Goal: Information Seeking & Learning: Learn about a topic

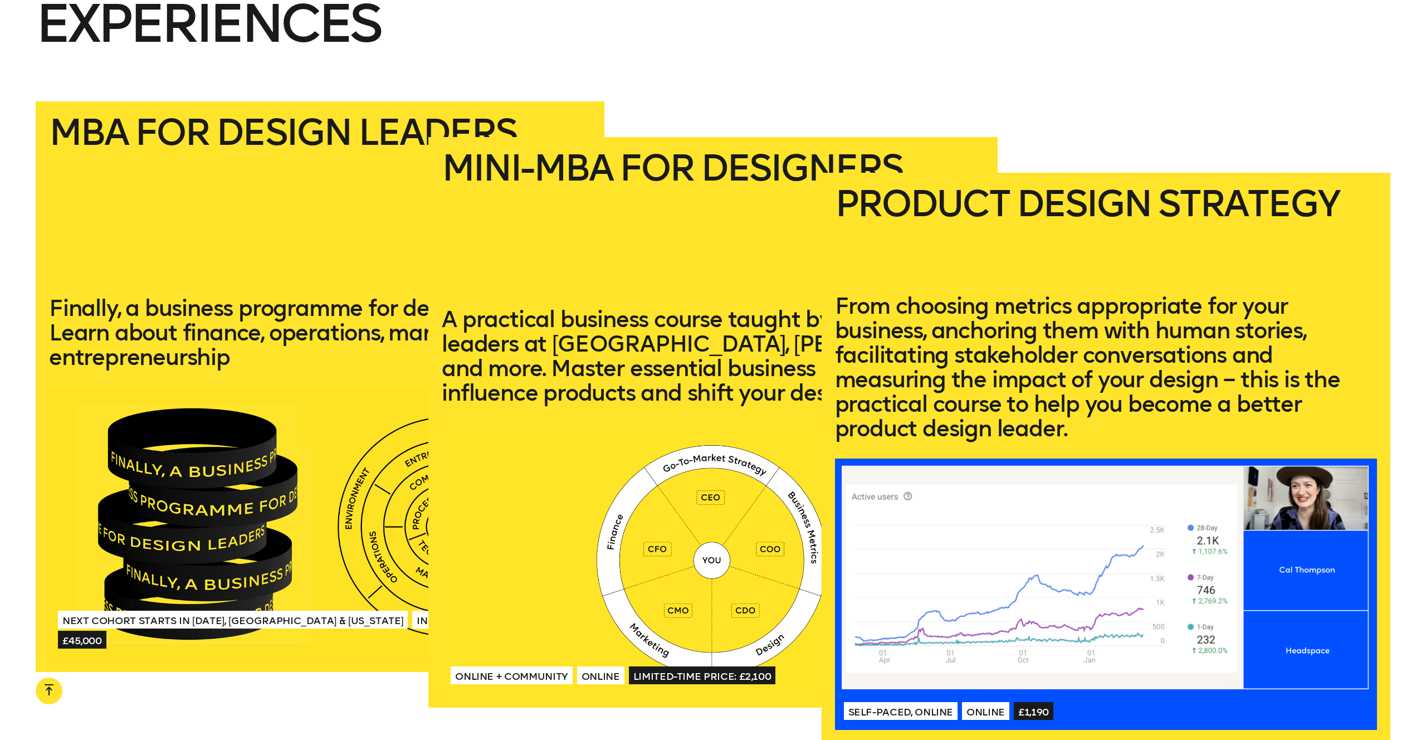
scroll to position [2547, 0]
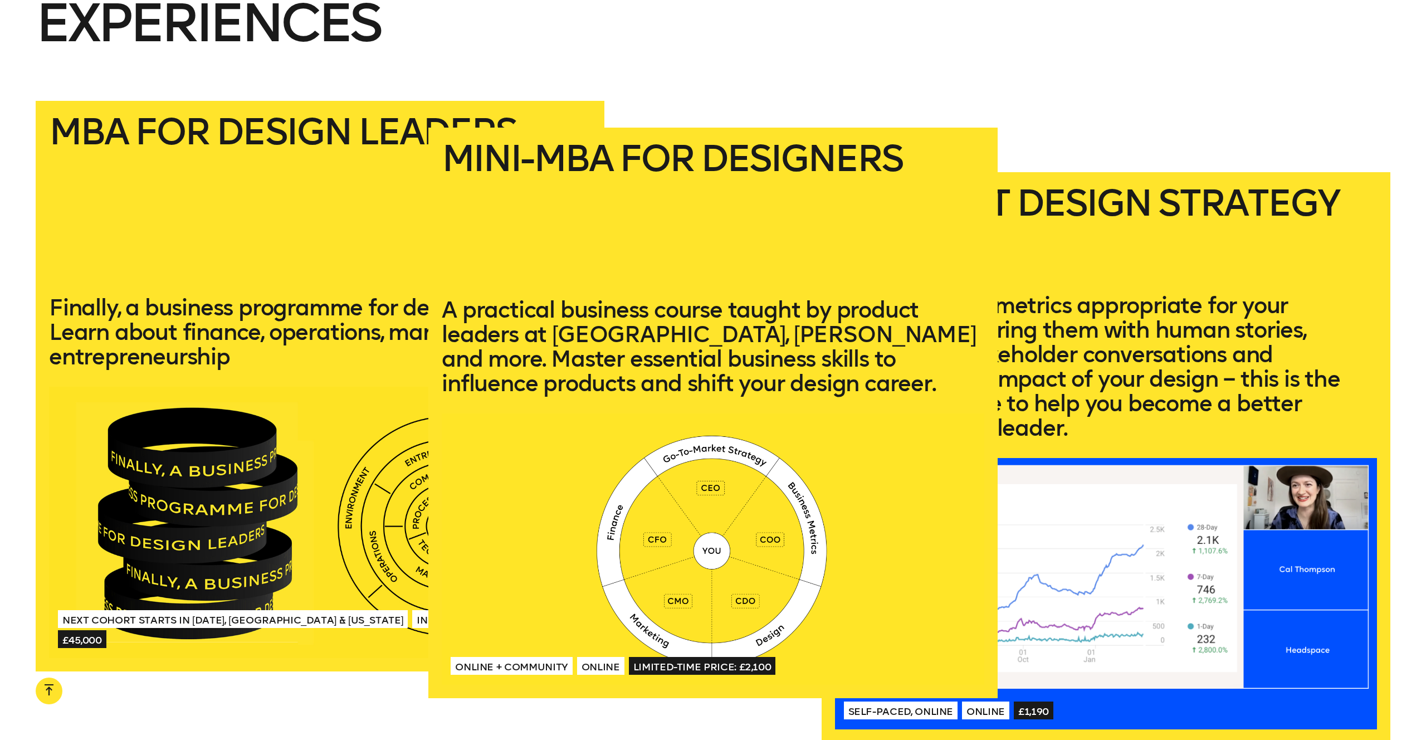
click at [673, 355] on p "A practical business course taught by product leaders at [GEOGRAPHIC_DATA], [PE…" at bounding box center [713, 347] width 542 height 98
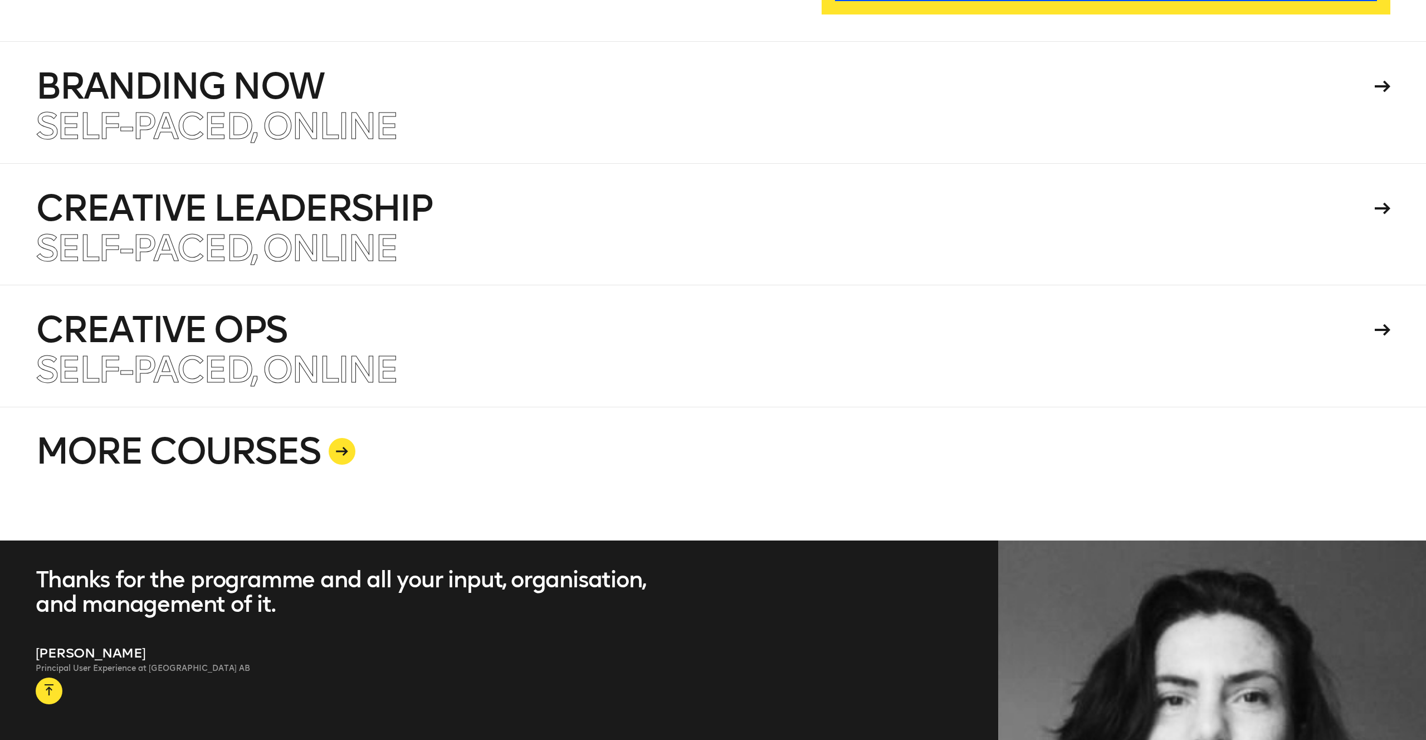
scroll to position [3264, 0]
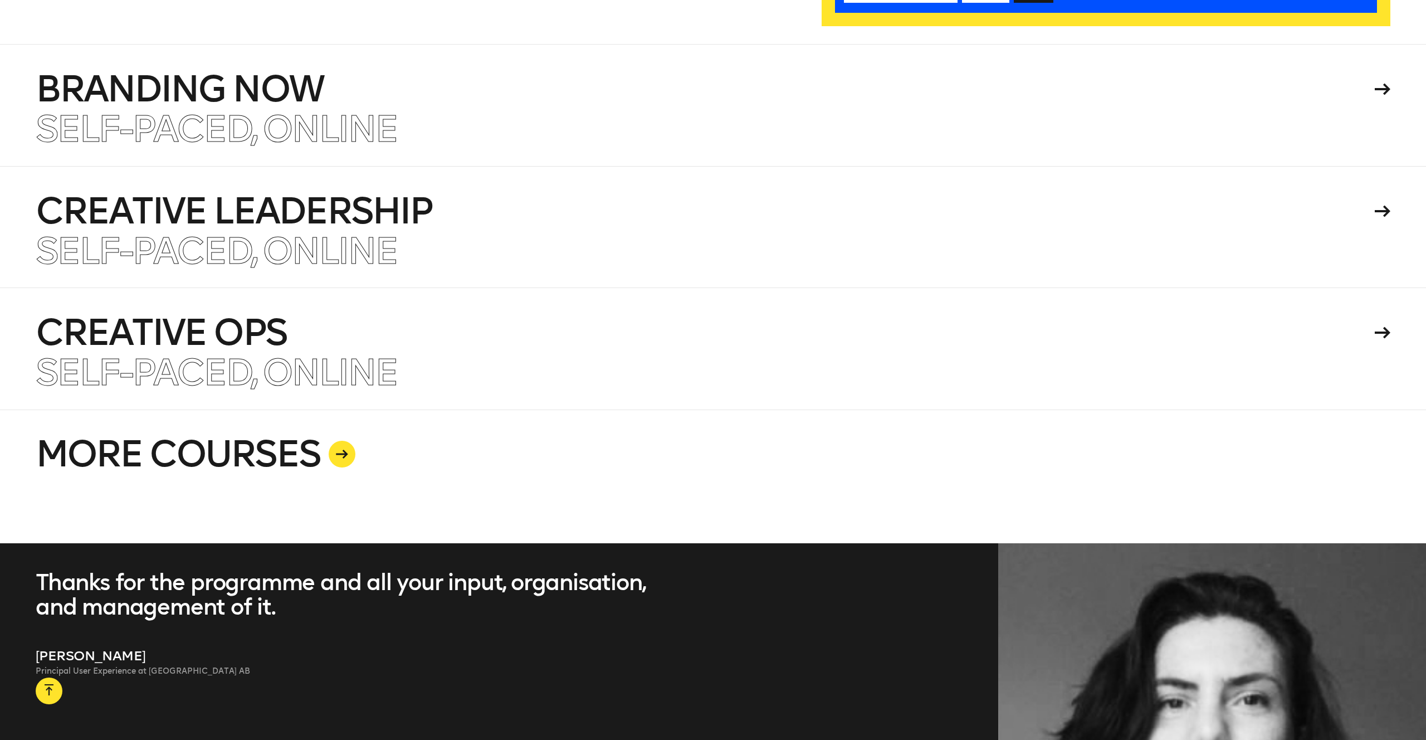
click at [343, 459] on div at bounding box center [342, 454] width 27 height 27
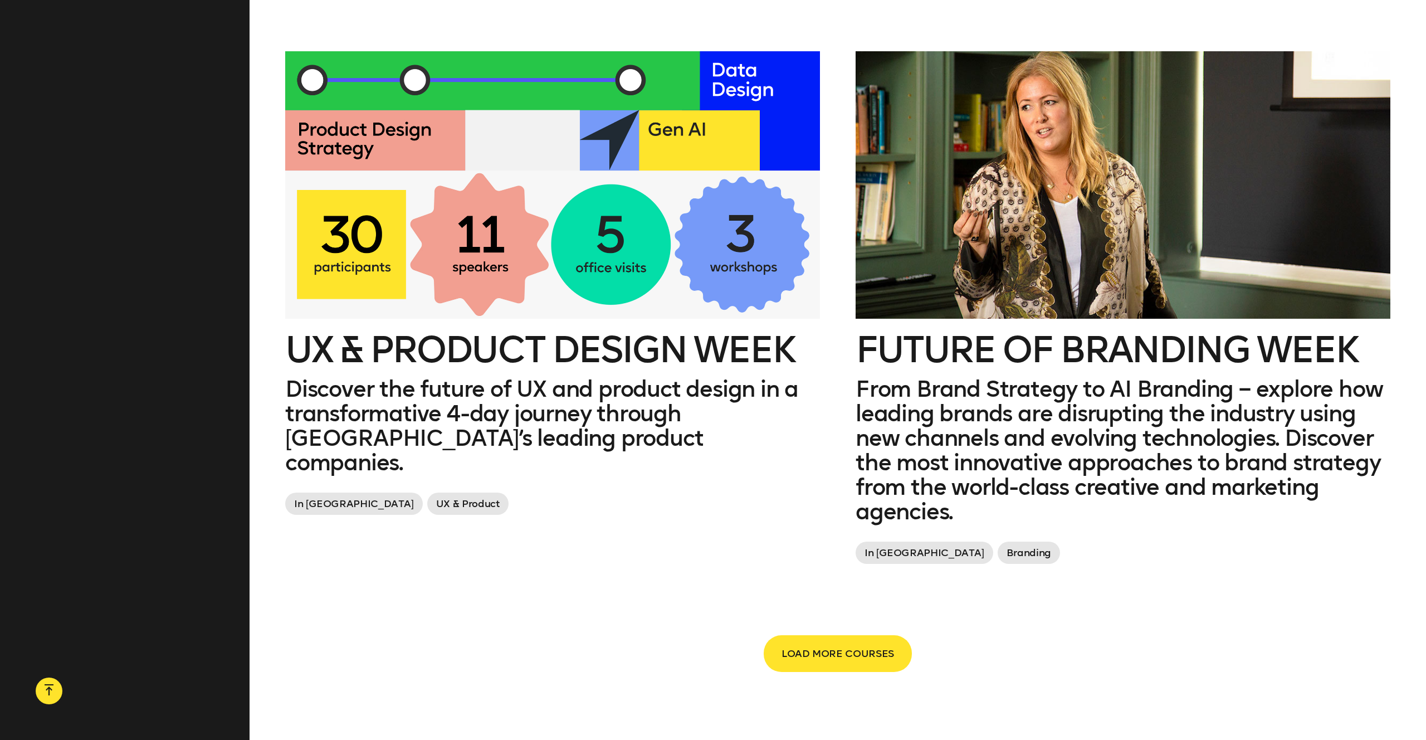
scroll to position [2265, 0]
click at [801, 650] on span "LOAD MORE COURSES" at bounding box center [838, 652] width 113 height 21
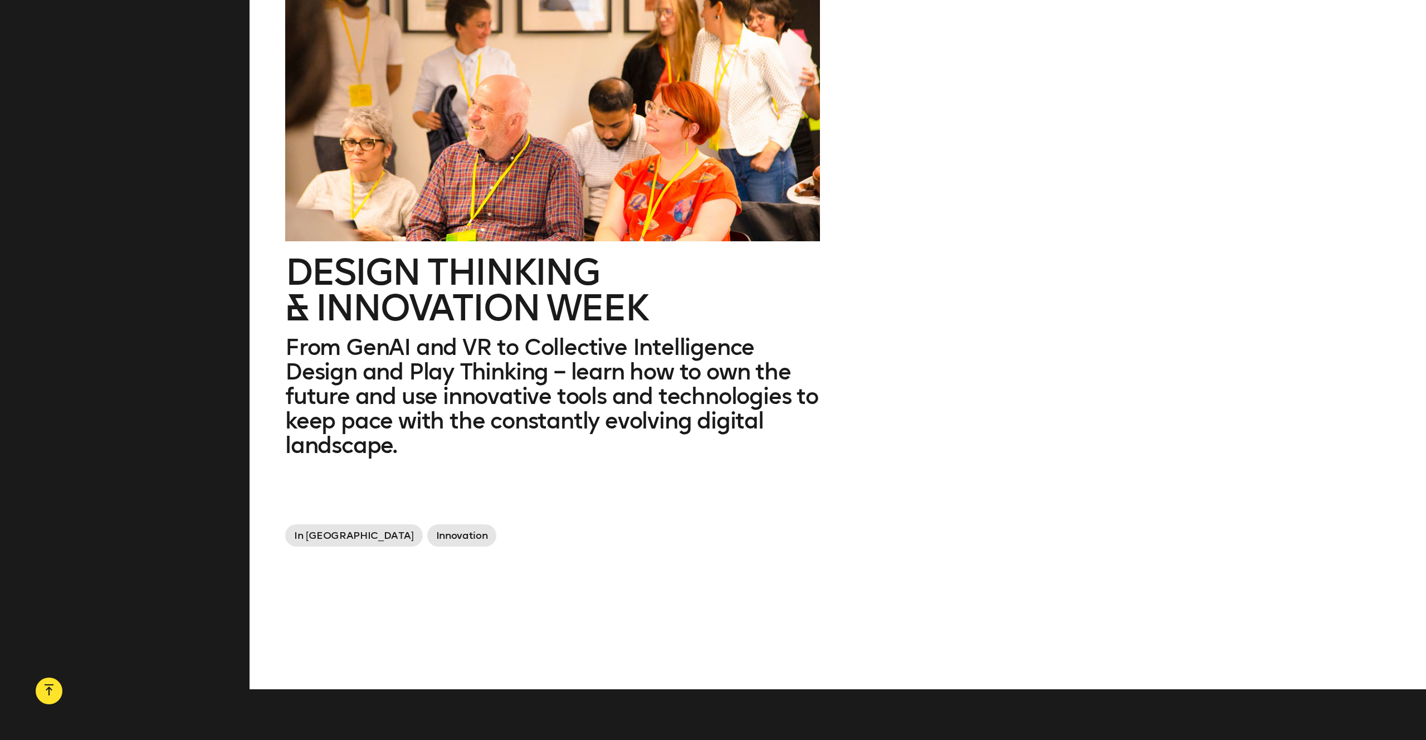
scroll to position [3403, 0]
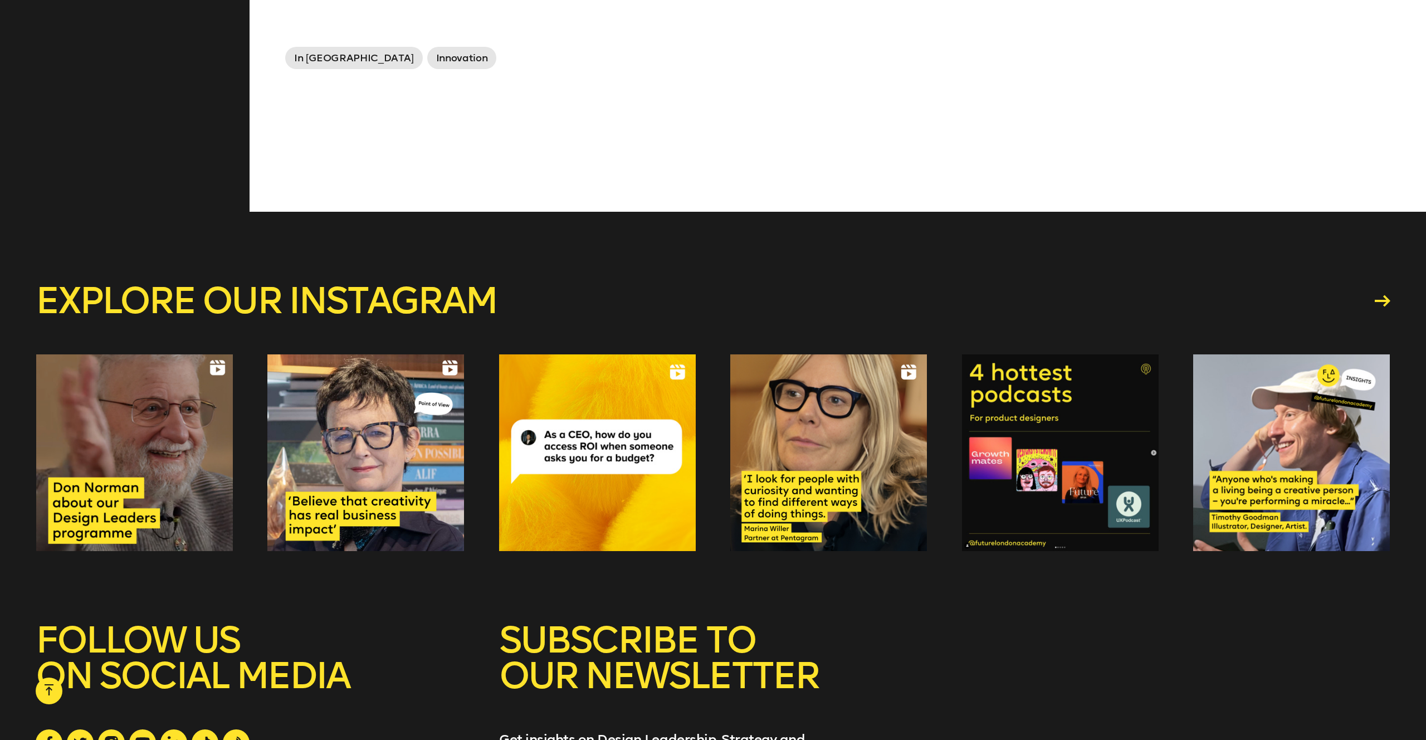
click at [1065, 441] on div at bounding box center [1060, 452] width 197 height 197
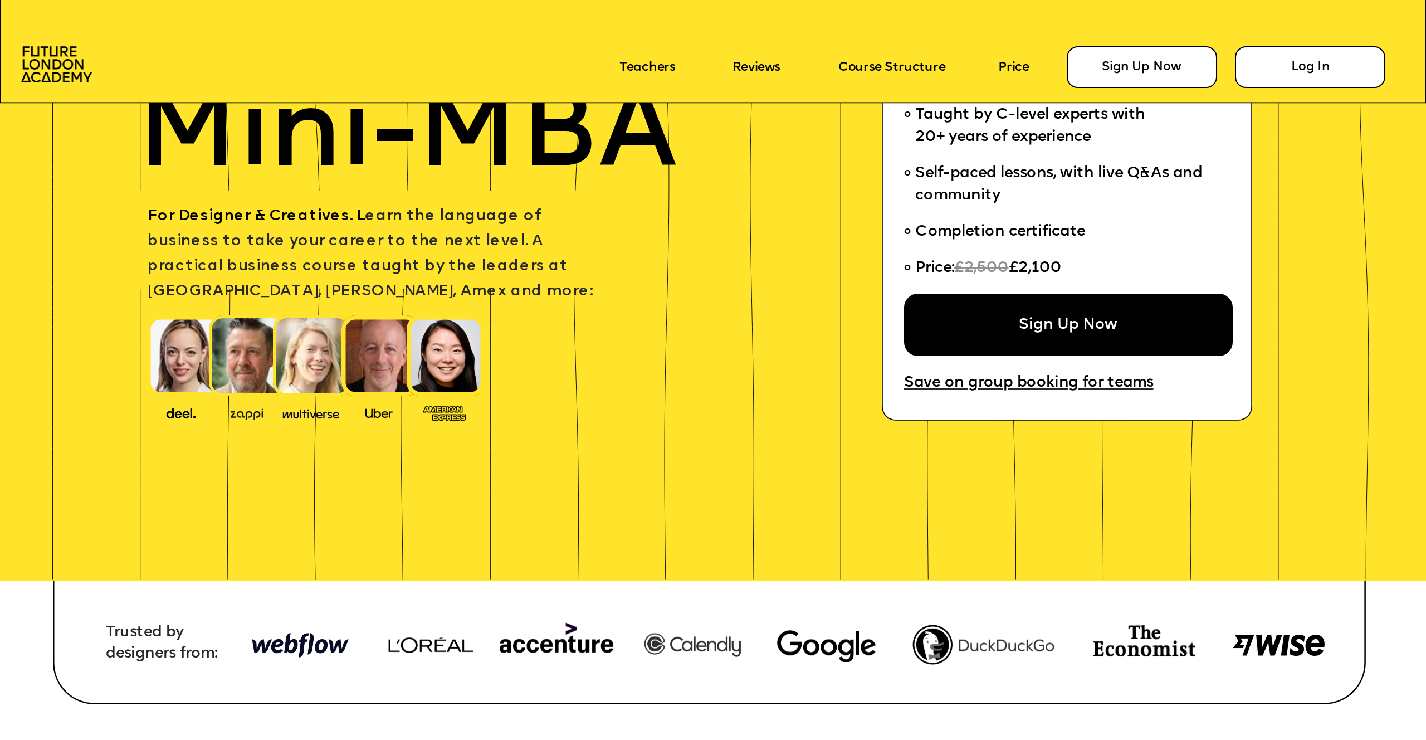
scroll to position [181, 0]
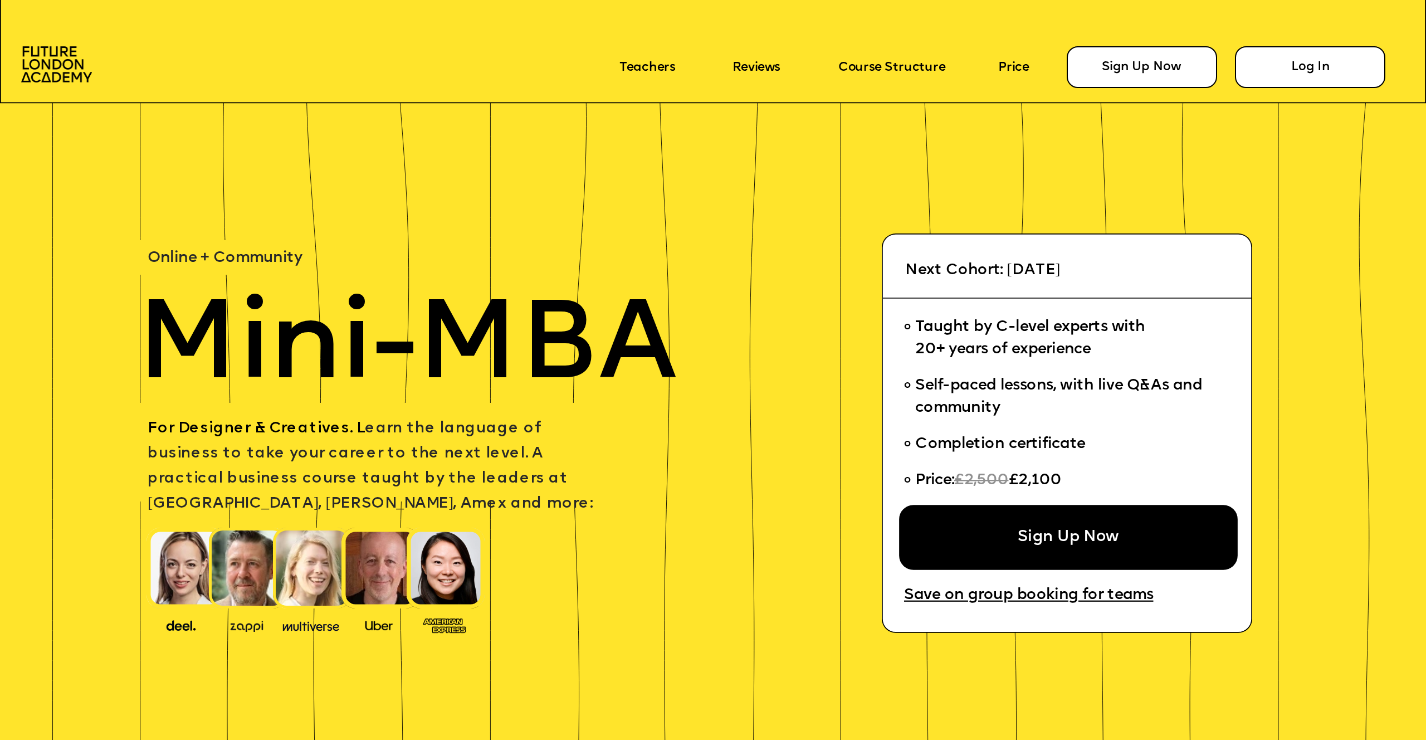
scroll to position [181, 0]
